Goal: Navigation & Orientation: Find specific page/section

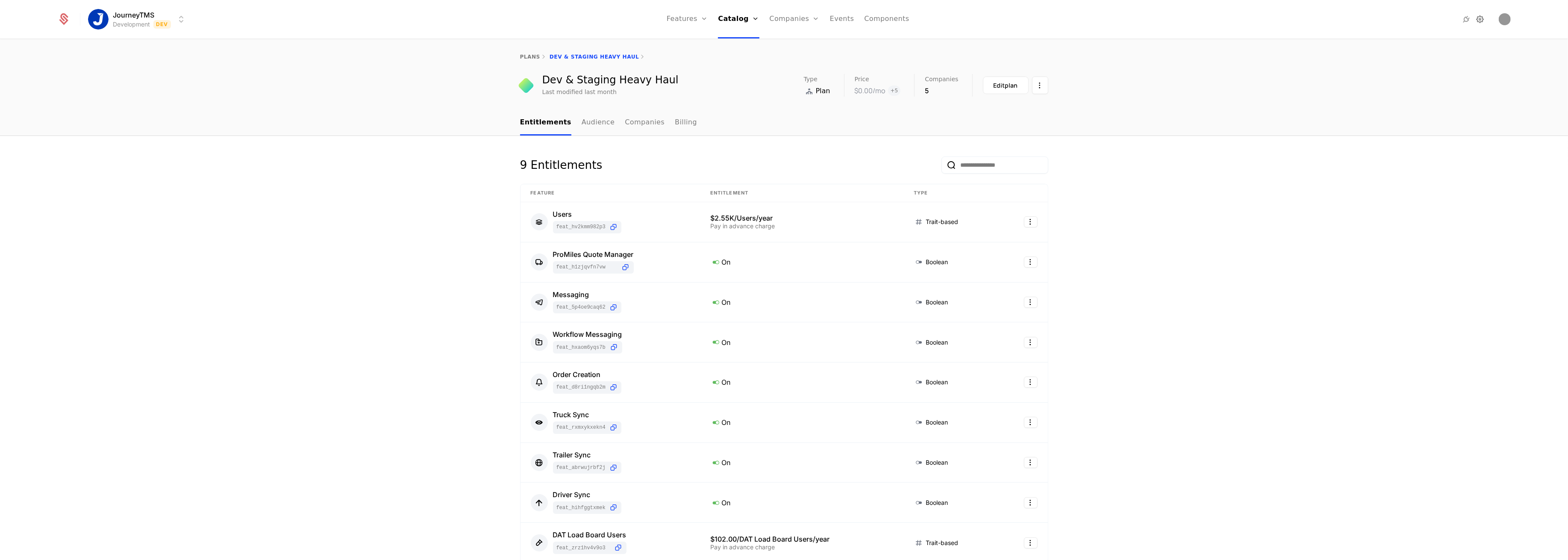
click at [1481, 17] on icon at bounding box center [1480, 19] width 10 height 10
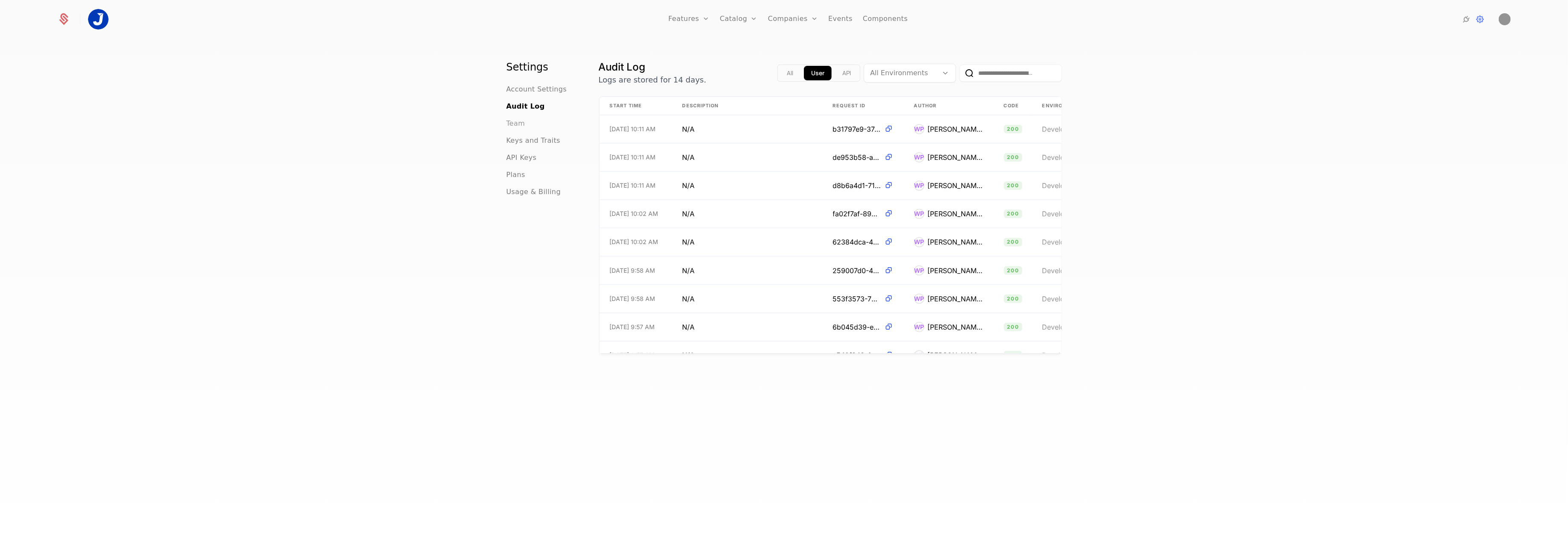
click at [514, 120] on span "Team" at bounding box center [516, 123] width 19 height 10
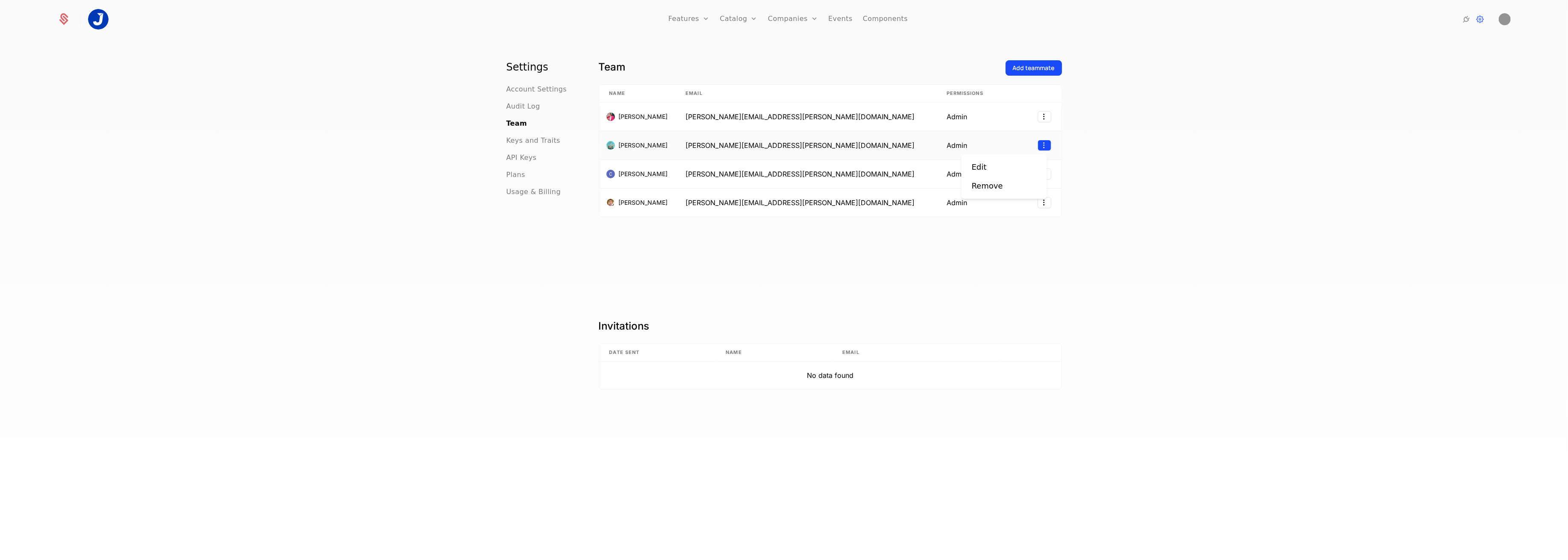
click at [1036, 147] on html "Features Features Flags Catalog Plans Add Ons Credits Configuration Companies C…" at bounding box center [784, 280] width 1568 height 560
click at [982, 162] on div "Edit" at bounding box center [979, 167] width 15 height 12
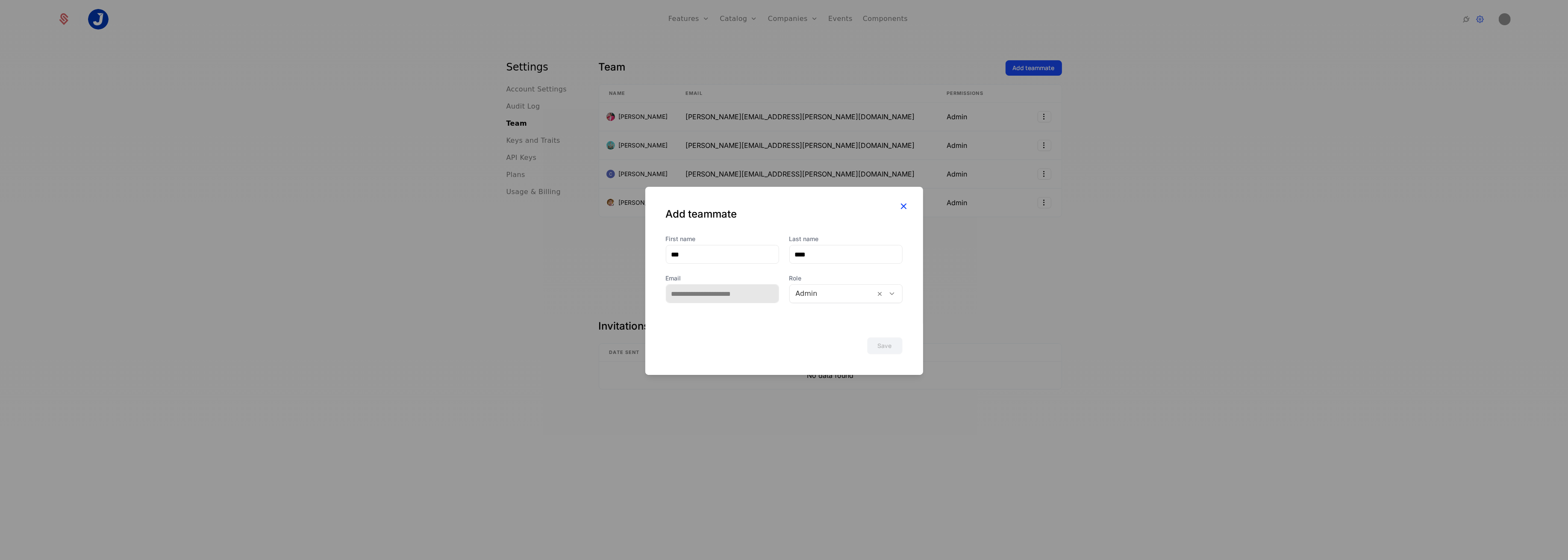
click at [905, 205] on icon "button" at bounding box center [904, 206] width 11 height 11
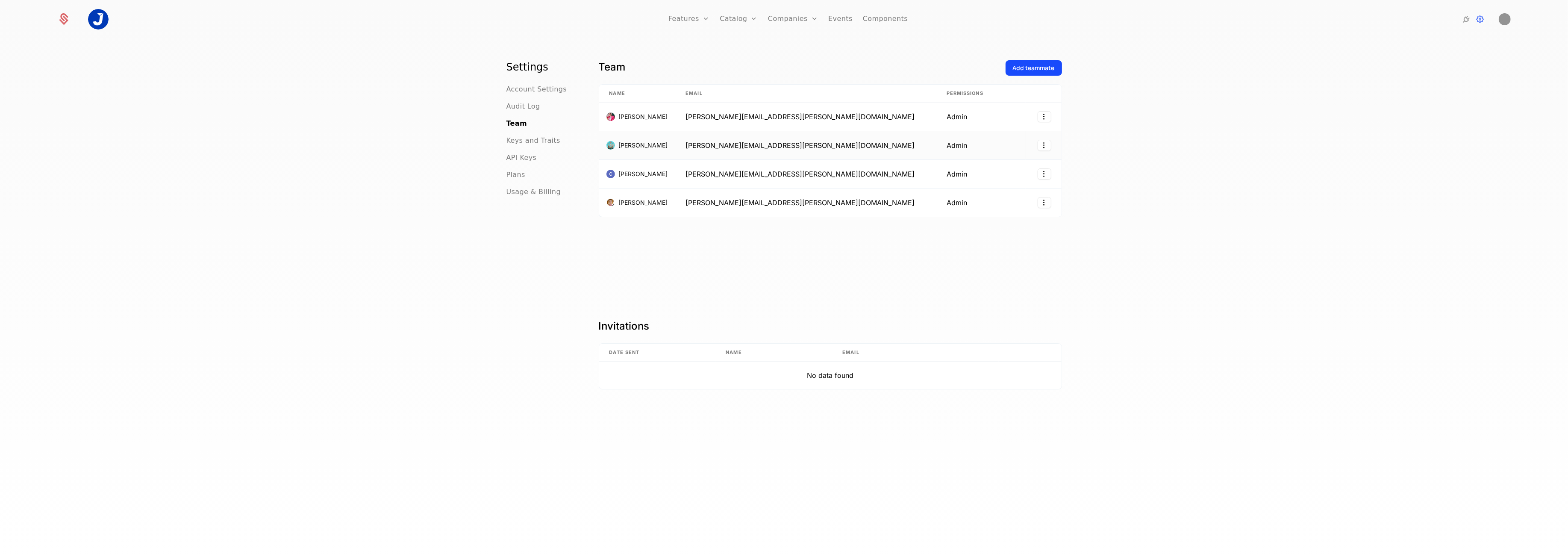
click at [649, 144] on div "Lee John" at bounding box center [637, 145] width 56 height 8
drag, startPoint x: 808, startPoint y: 146, endPoint x: 706, endPoint y: 145, distance: 102.0
click at [706, 145] on td "lee.john@journeytms.com" at bounding box center [806, 145] width 261 height 29
click at [920, 237] on div "Team Add teammate Name Email Permissions Chris Orban chris.orban@journeytms.com…" at bounding box center [830, 183] width 463 height 246
click at [1039, 143] on html "Features Features Flags Catalog Plans Add Ons Credits Configuration Companies C…" at bounding box center [784, 280] width 1568 height 560
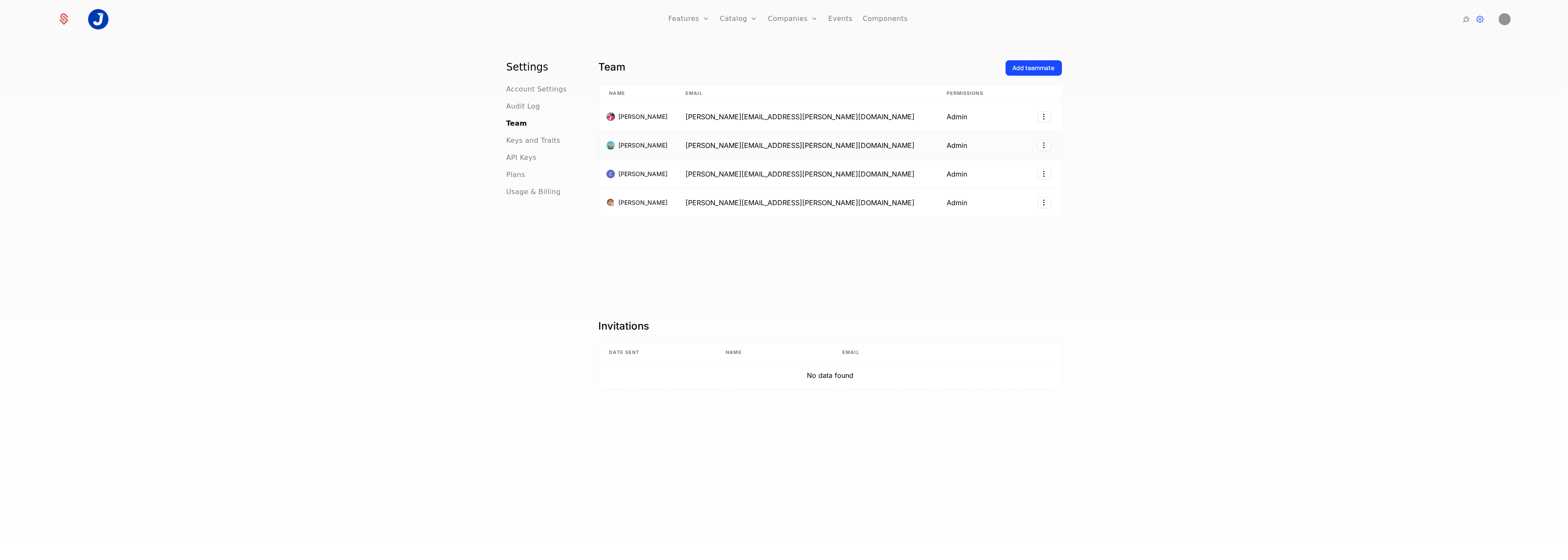
click at [1032, 322] on h1 "Invitations" at bounding box center [830, 326] width 463 height 14
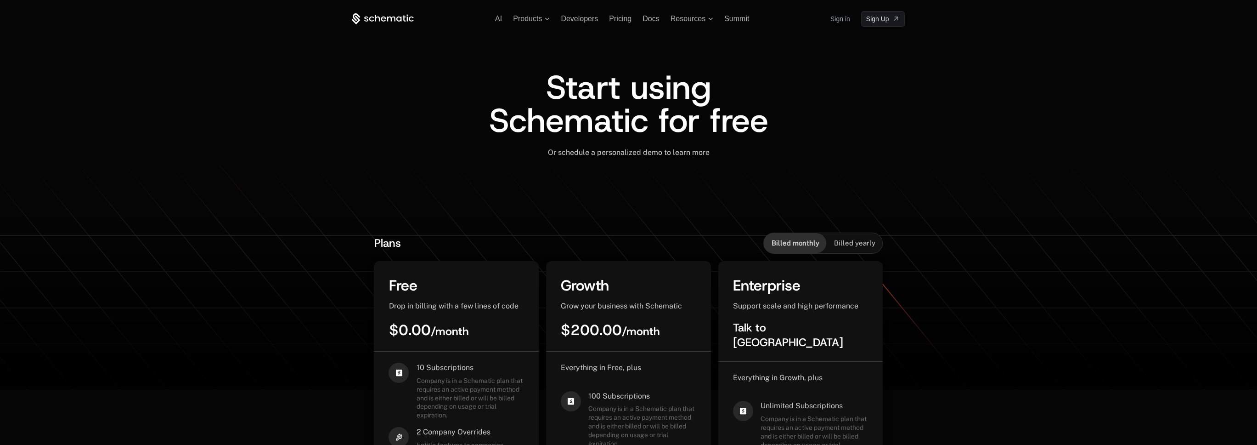
drag, startPoint x: 659, startPoint y: 105, endPoint x: 955, endPoint y: 96, distance: 296.8
click at [658, 105] on span "Start using Schematic for free" at bounding box center [628, 103] width 279 height 77
click at [665, 175] on div "Start using Schematic for free Or schedule a personalized demo to learn more ﻿" at bounding box center [628, 124] width 553 height 195
click at [845, 23] on link "Sign in" at bounding box center [840, 18] width 20 height 15
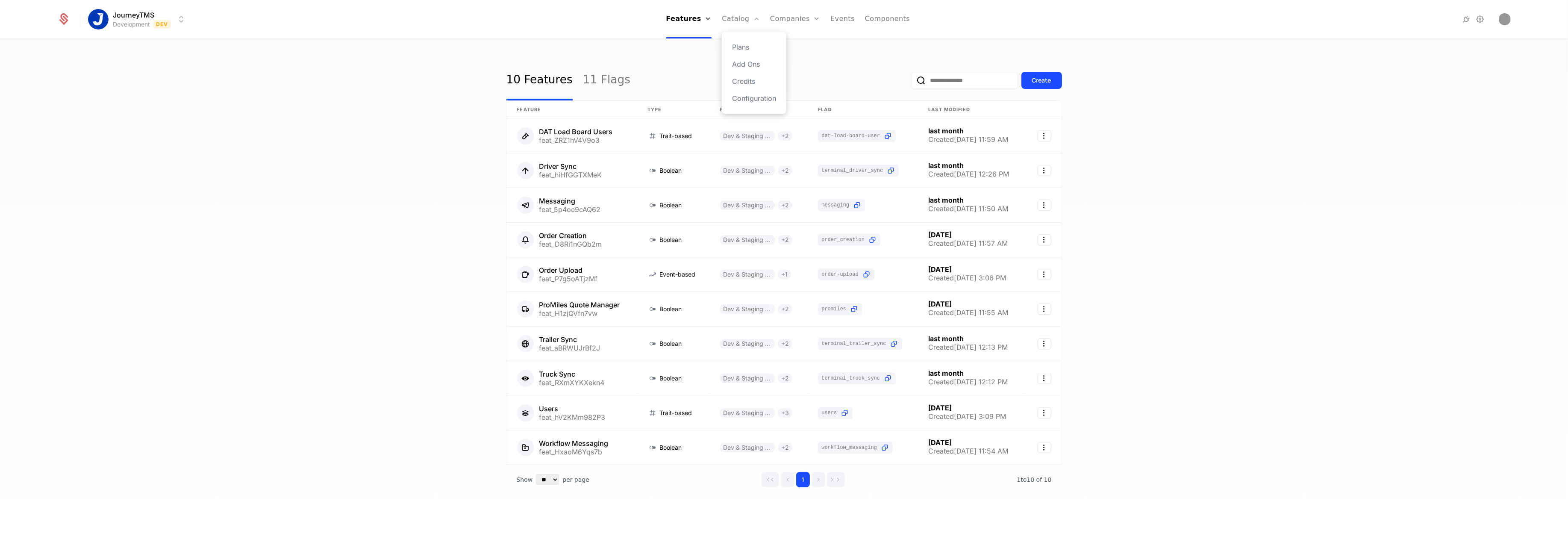
click at [741, 40] on div "Plans Add Ons Credits Configuration" at bounding box center [754, 73] width 64 height 82
click at [646, 54] on div "10 Features 11 Flags Create Feature Type Plans Flag Last Modified DAT Load Boar…" at bounding box center [784, 302] width 1568 height 525
